Goal: Navigation & Orientation: Find specific page/section

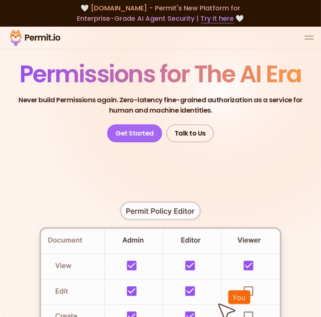
click at [135, 130] on link "Get Started" at bounding box center [134, 133] width 55 height 18
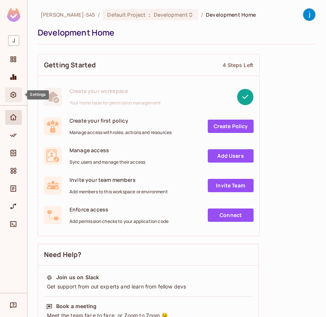
click at [13, 94] on icon "Settings" at bounding box center [13, 95] width 6 height 6
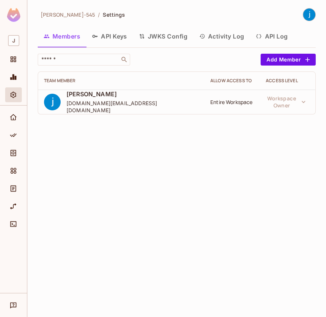
click at [309, 14] on img at bounding box center [309, 15] width 12 height 12
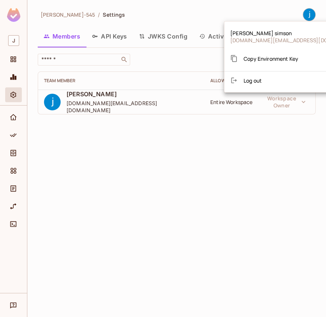
click at [254, 160] on div at bounding box center [163, 158] width 326 height 317
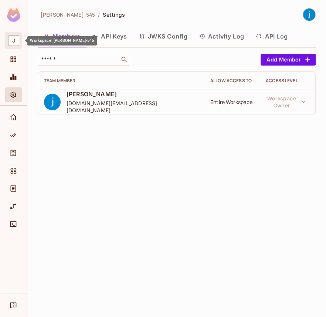
click at [16, 44] on span "J" at bounding box center [13, 40] width 11 height 11
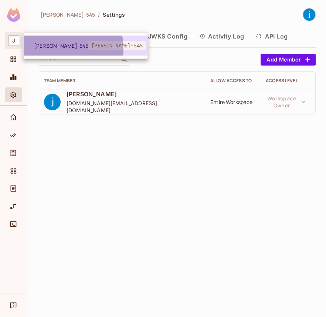
click at [45, 49] on li "jason-545 jason-545" at bounding box center [86, 46] width 124 height 20
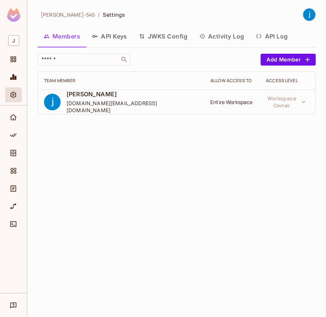
click at [14, 15] on img at bounding box center [13, 15] width 13 height 14
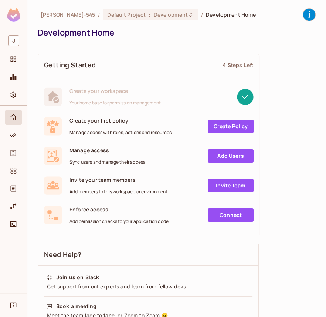
click at [303, 13] on img at bounding box center [309, 15] width 12 height 12
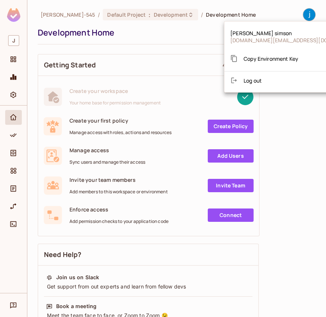
click at [263, 80] on li "Log out" at bounding box center [296, 80] width 142 height 12
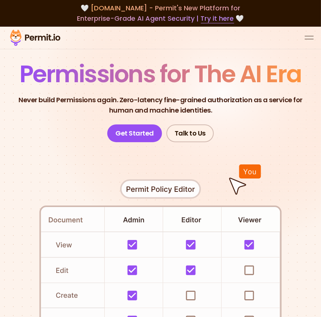
click at [310, 36] on div "open menu" at bounding box center [309, 36] width 9 height 0
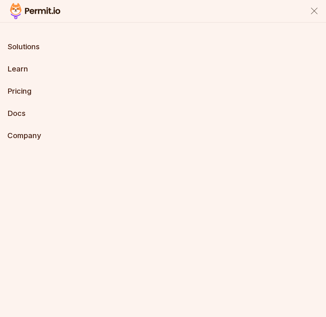
click at [18, 94] on link "Pricing" at bounding box center [19, 91] width 24 height 9
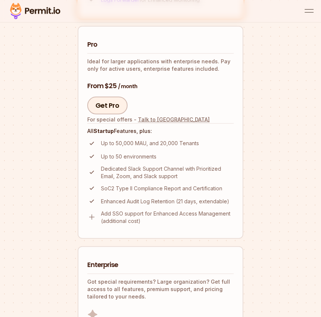
scroll to position [527, 0]
